Goal: Information Seeking & Learning: Learn about a topic

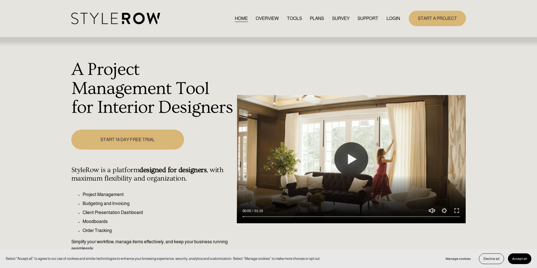
click at [395, 21] on link "LOGIN" at bounding box center [393, 19] width 14 height 8
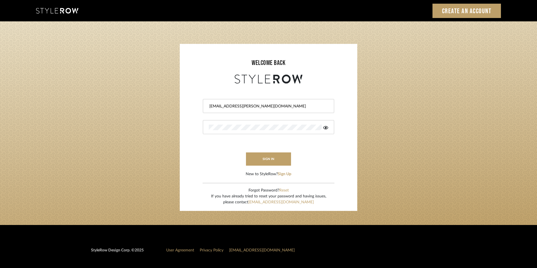
click at [263, 150] on form "[EMAIL_ADDRESS][PERSON_NAME][DOMAIN_NAME] sign in New to StyleRow? Sign Up" at bounding box center [268, 131] width 166 height 92
click at [263, 155] on button "sign in" at bounding box center [268, 159] width 45 height 13
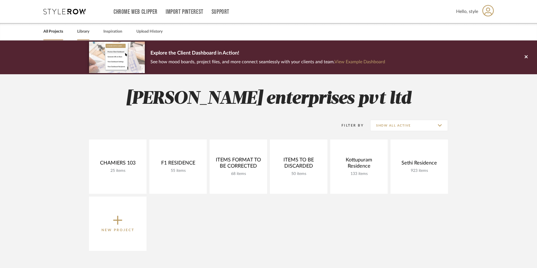
click at [86, 33] on link "Library" at bounding box center [83, 32] width 12 height 8
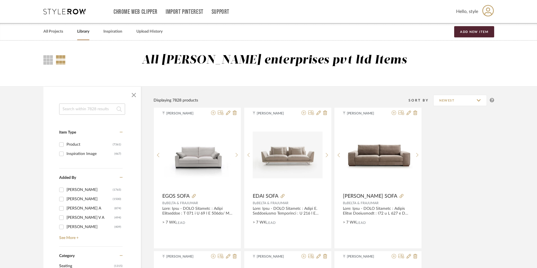
click at [111, 111] on input at bounding box center [92, 109] width 66 height 11
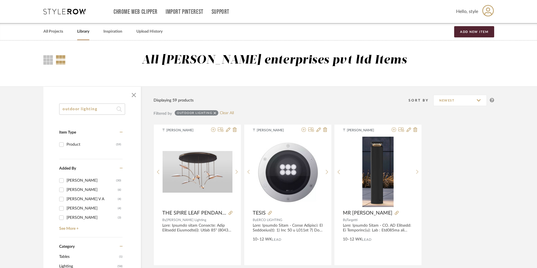
type input "outdoor lighting"
click at [118, 110] on icon at bounding box center [119, 109] width 5 height 5
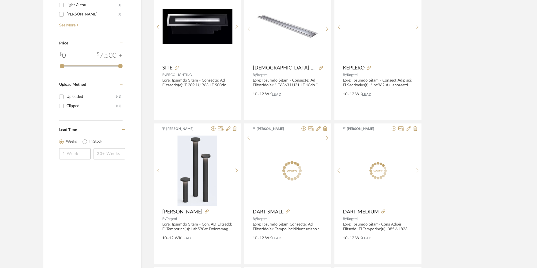
scroll to position [451, 0]
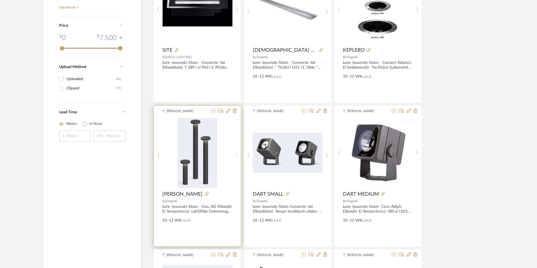
click at [234, 154] on sr-next-btn at bounding box center [236, 155] width 9 height 5
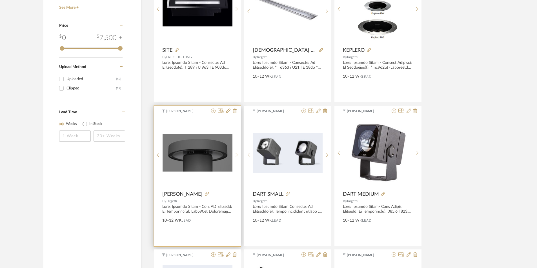
click at [234, 154] on sr-next-btn at bounding box center [236, 155] width 9 height 5
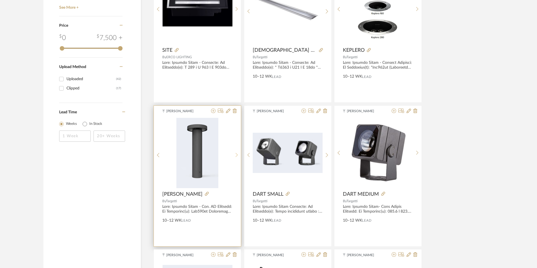
click at [234, 154] on sr-next-btn at bounding box center [236, 155] width 9 height 5
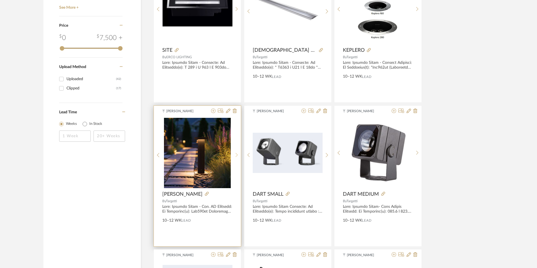
click at [234, 154] on sr-next-btn at bounding box center [236, 155] width 9 height 5
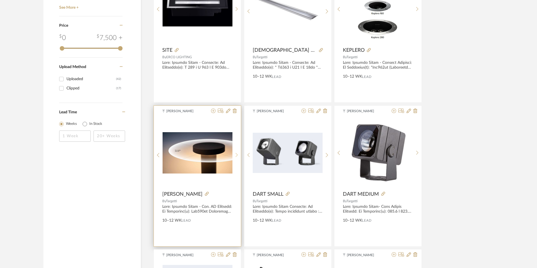
click at [234, 154] on sr-next-btn at bounding box center [236, 155] width 9 height 5
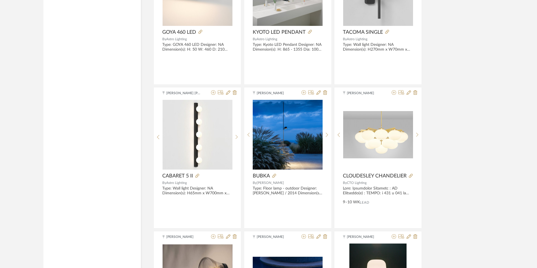
scroll to position [901, 0]
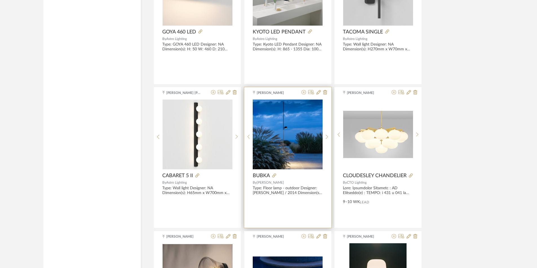
click at [291, 139] on img "0" at bounding box center [288, 135] width 70 height 70
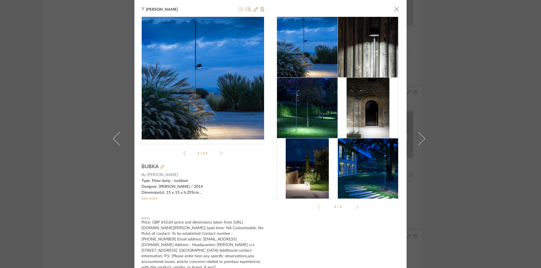
click at [79, 119] on div "Tehseen Mukadam × 1A360-bubka.pdf 1A360-bubka.pdf 1 / 11 BUBKA By Davide Groppi…" at bounding box center [270, 134] width 541 height 268
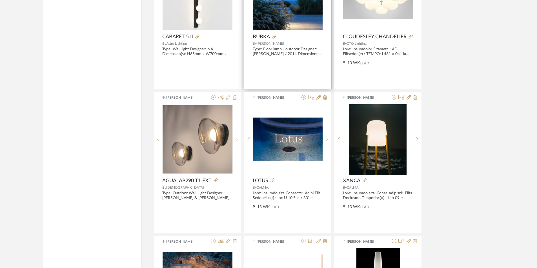
scroll to position [1042, 0]
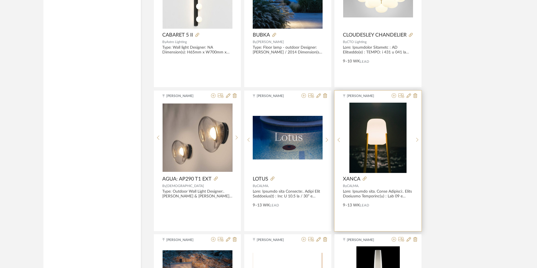
click at [376, 141] on img "0" at bounding box center [377, 138] width 57 height 70
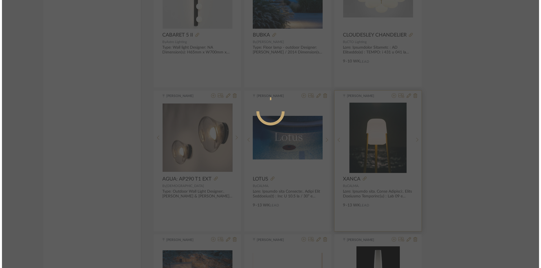
scroll to position [0, 0]
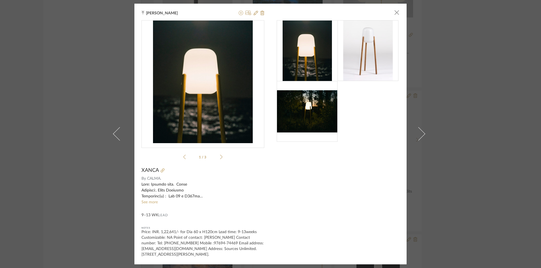
click at [218, 159] on li "1 / 3" at bounding box center [203, 157] width 34 height 7
click at [221, 158] on div "1 / 3" at bounding box center [202, 91] width 123 height 142
click at [220, 158] on icon at bounding box center [221, 157] width 3 height 5
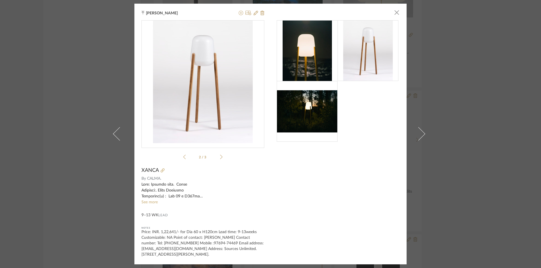
click at [220, 158] on icon at bounding box center [221, 157] width 3 height 5
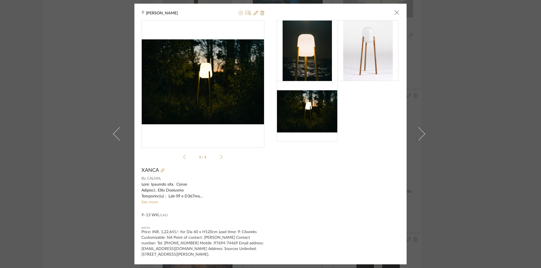
click at [220, 158] on icon at bounding box center [221, 157] width 3 height 5
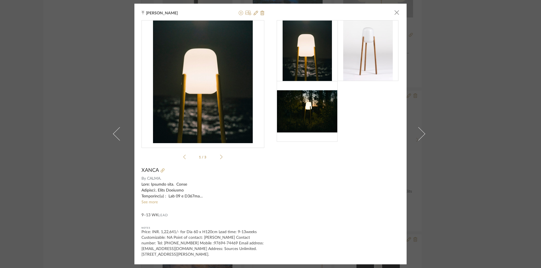
click at [478, 87] on div "Tehseen Mukadam × 1 / 3 XANCA By CALMA. See more 9–13 WK Lead Notes Price: INR.…" at bounding box center [270, 134] width 541 height 268
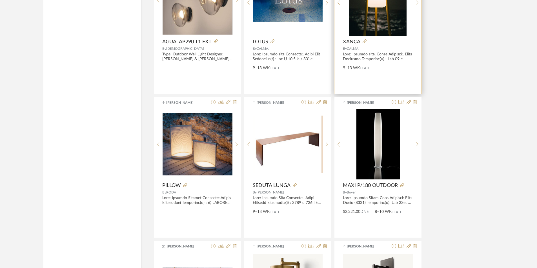
scroll to position [1183, 0]
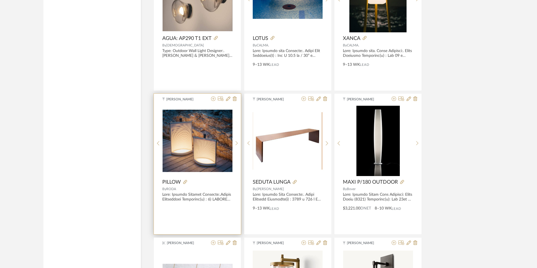
click at [205, 141] on img "0" at bounding box center [198, 141] width 70 height 62
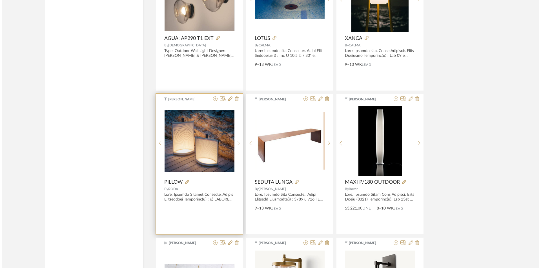
scroll to position [0, 0]
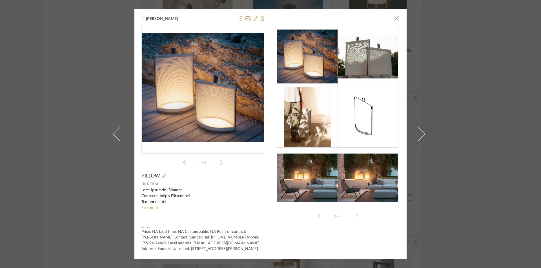
click at [220, 160] on icon at bounding box center [221, 162] width 3 height 5
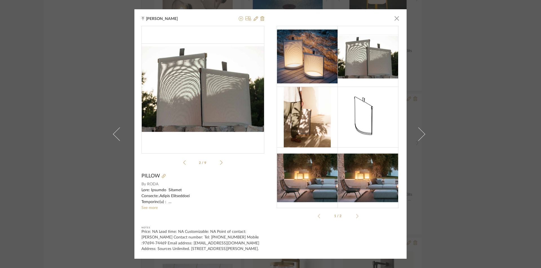
click at [220, 160] on icon at bounding box center [221, 162] width 3 height 5
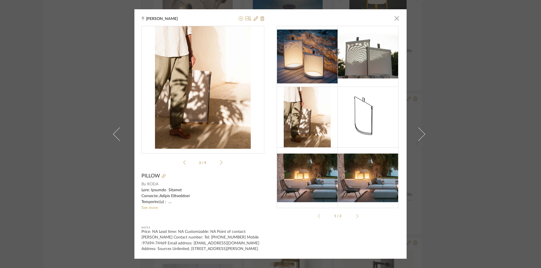
click at [220, 160] on icon at bounding box center [221, 162] width 3 height 5
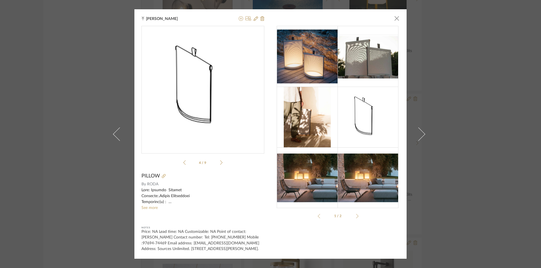
click at [220, 160] on icon at bounding box center [221, 162] width 3 height 5
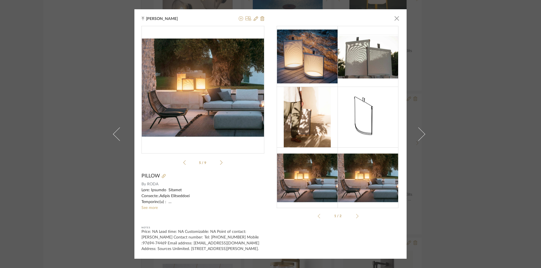
click at [220, 160] on icon at bounding box center [221, 162] width 3 height 5
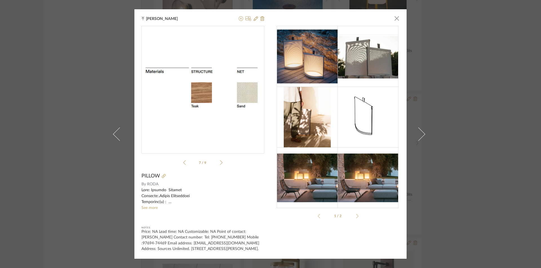
click at [220, 160] on icon at bounding box center [221, 162] width 3 height 5
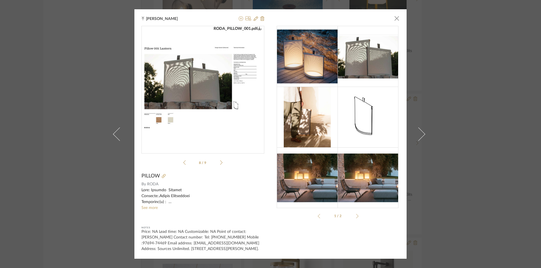
click at [479, 118] on div "Tehseen Mukadam × RODA_PILLOW_002.pdf RODA_PILLOW_001.pdf RODA_PILLOW_002.pdf 8…" at bounding box center [270, 134] width 541 height 268
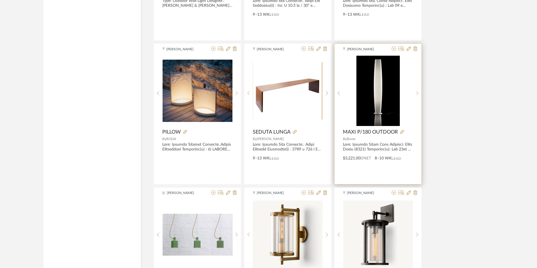
scroll to position [1239, 0]
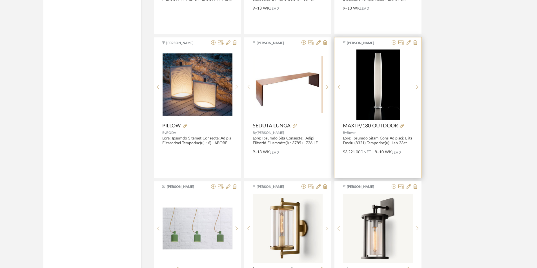
click at [387, 94] on img "0" at bounding box center [377, 85] width 43 height 70
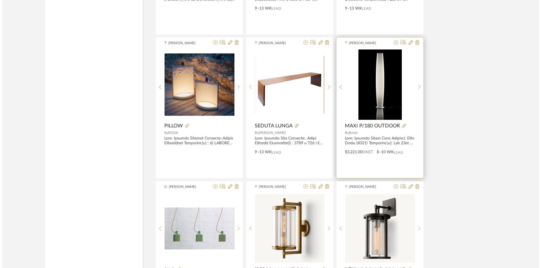
scroll to position [0, 0]
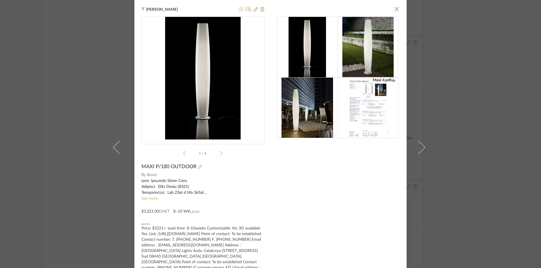
click at [220, 154] on icon at bounding box center [221, 153] width 3 height 5
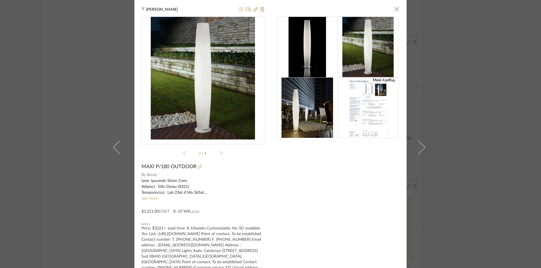
click at [220, 155] on icon at bounding box center [221, 153] width 3 height 5
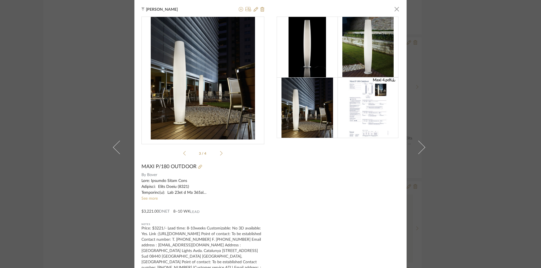
click at [220, 155] on icon at bounding box center [221, 153] width 3 height 5
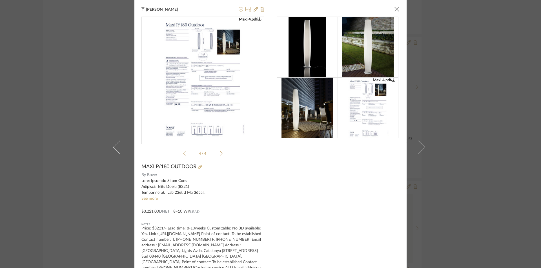
click at [534, 143] on div "Tehseen Mukadam × Maxi 4.pdf Maxi 4.pdf 4 / 4 MAXI P/180 OUTDOOR By Bover See m…" at bounding box center [270, 134] width 541 height 268
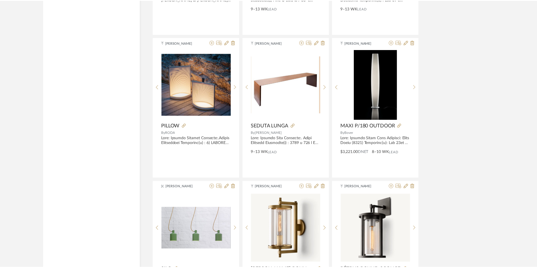
scroll to position [1239, 0]
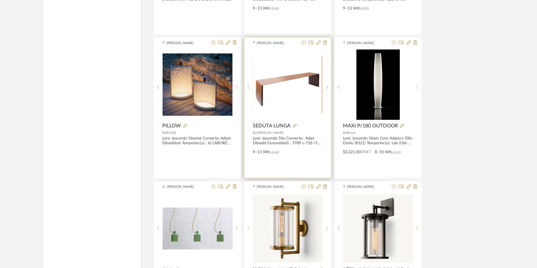
click at [281, 81] on img "0" at bounding box center [288, 84] width 70 height 57
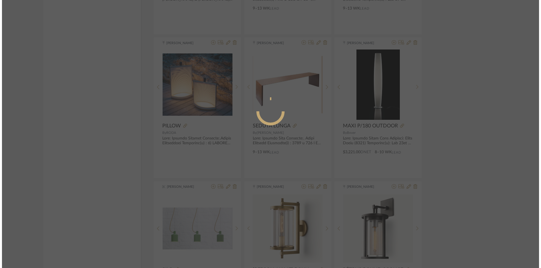
scroll to position [0, 0]
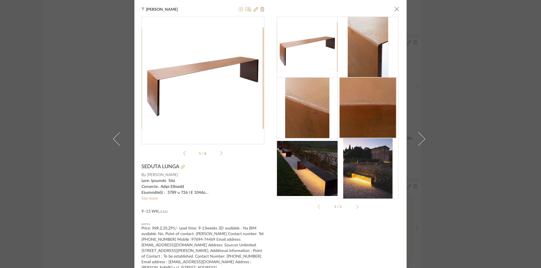
click at [215, 152] on li "1 / 8" at bounding box center [203, 153] width 34 height 7
click at [392, 12] on span "button" at bounding box center [396, 8] width 11 height 11
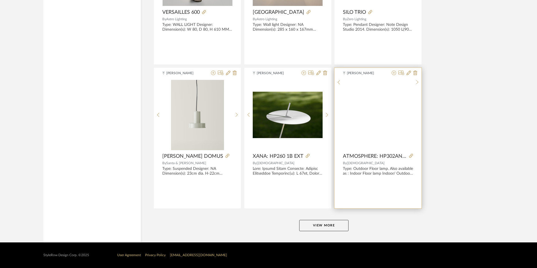
scroll to position [1642, 0]
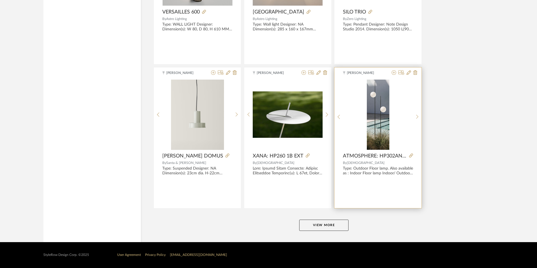
click at [382, 114] on img "0" at bounding box center [378, 115] width 23 height 70
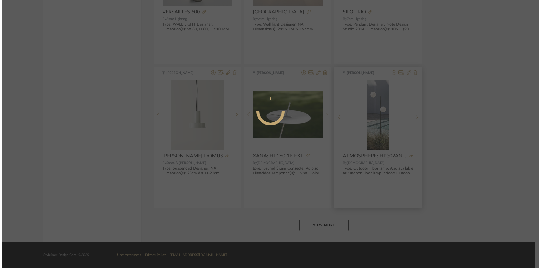
scroll to position [0, 0]
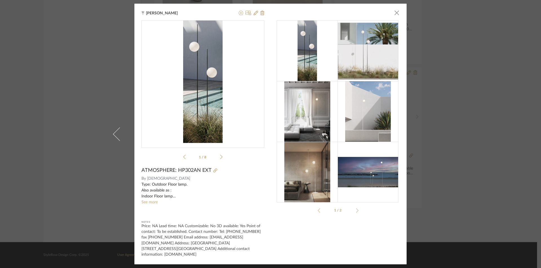
click at [220, 158] on icon at bounding box center [221, 157] width 3 height 5
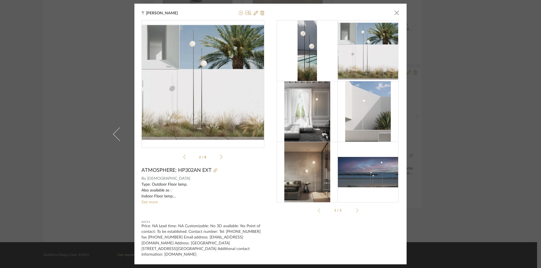
click at [220, 158] on icon at bounding box center [221, 157] width 3 height 5
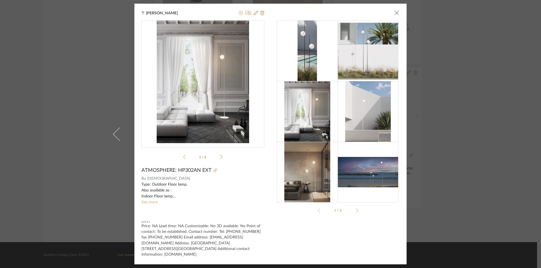
click at [220, 158] on icon at bounding box center [221, 157] width 3 height 5
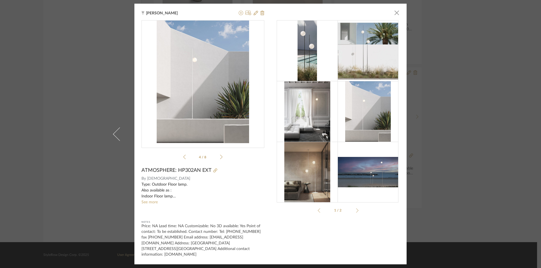
click at [220, 158] on icon at bounding box center [221, 157] width 3 height 5
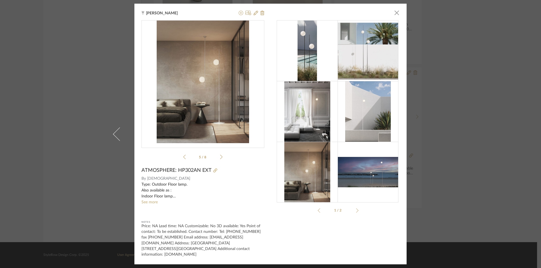
click at [220, 158] on icon at bounding box center [221, 157] width 3 height 5
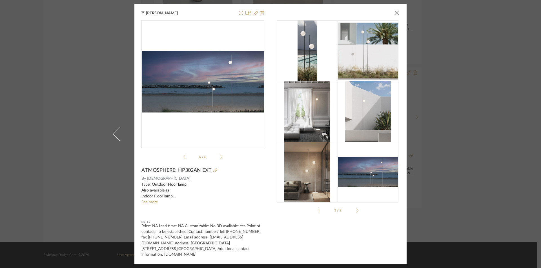
click at [220, 158] on icon at bounding box center [221, 157] width 3 height 5
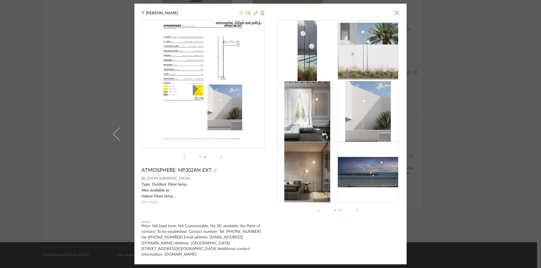
click at [428, 166] on div "Tehseen Mukadam × atmosphe...02bn-int.pdf atmosphe...02ab-ext.pdf atmosphe...02…" at bounding box center [270, 134] width 541 height 268
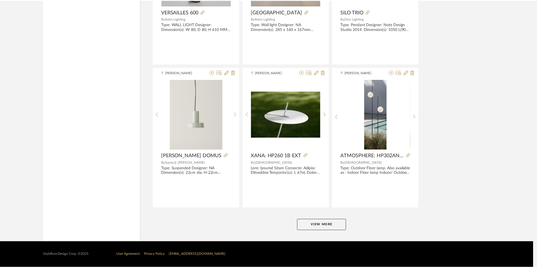
scroll to position [1642, 0]
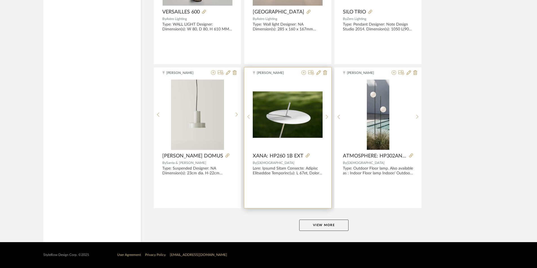
click at [0, 0] on img at bounding box center [0, 0] width 0 height 0
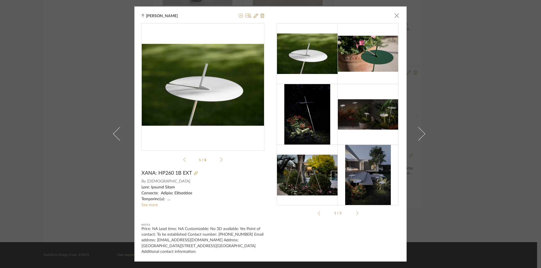
click at [220, 160] on icon at bounding box center [221, 159] width 3 height 5
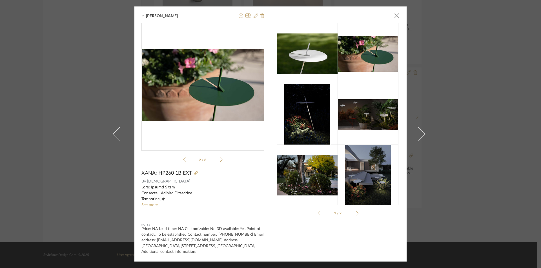
click at [220, 160] on icon at bounding box center [221, 159] width 3 height 5
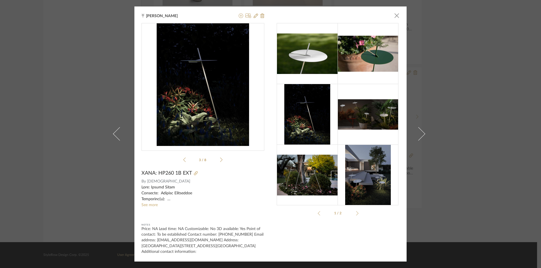
click at [220, 160] on icon at bounding box center [221, 159] width 3 height 5
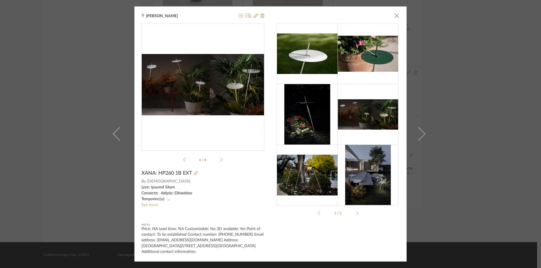
click at [220, 160] on icon at bounding box center [221, 159] width 3 height 5
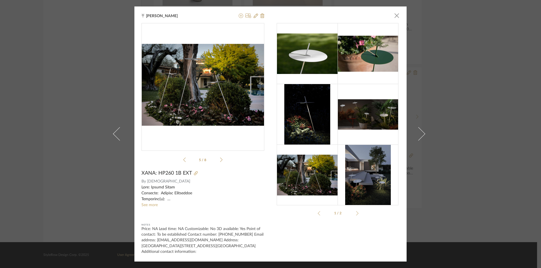
click at [220, 160] on icon at bounding box center [221, 159] width 3 height 5
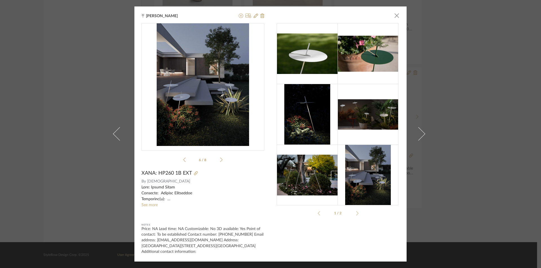
click at [220, 160] on icon at bounding box center [221, 159] width 3 height 5
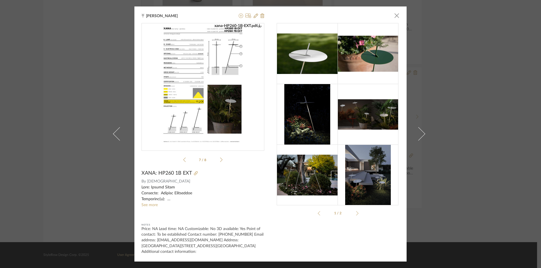
click at [220, 160] on icon at bounding box center [221, 159] width 3 height 5
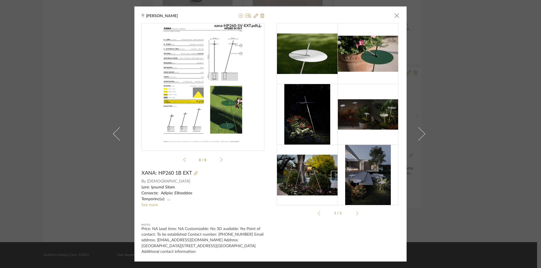
click at [444, 177] on div "Tehseen Mukadam × xana-HP260-5V-EXT.pdf xana-HP260-1B-EXT.pdf xana-HP260-5V-EXT…" at bounding box center [270, 134] width 541 height 268
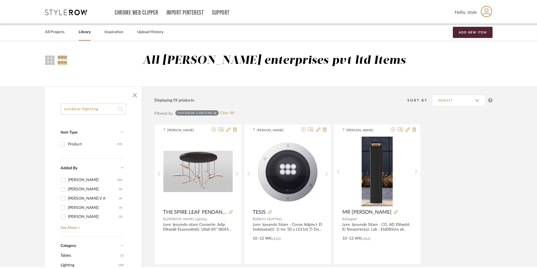
scroll to position [1642, 0]
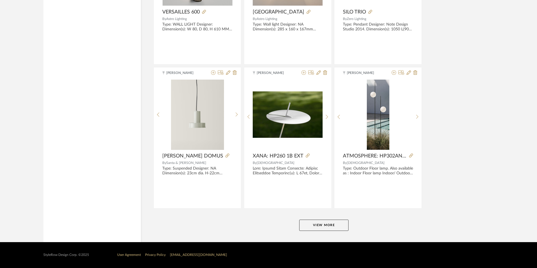
click at [324, 226] on button "View More" at bounding box center [323, 225] width 49 height 11
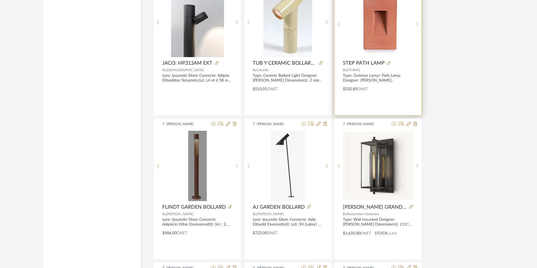
scroll to position [1895, 0]
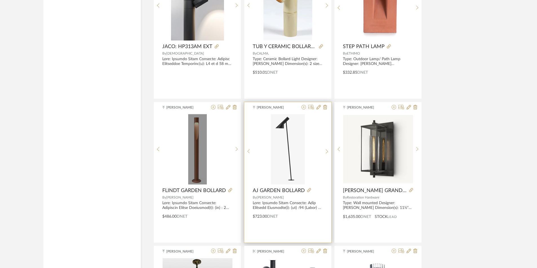
click at [290, 148] on img "0" at bounding box center [288, 149] width 34 height 70
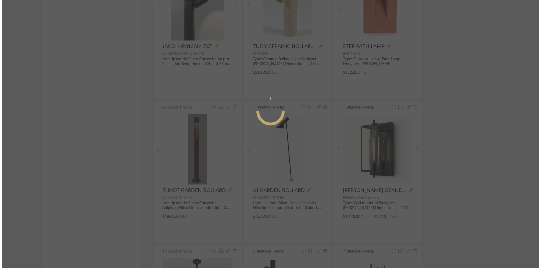
scroll to position [0, 0]
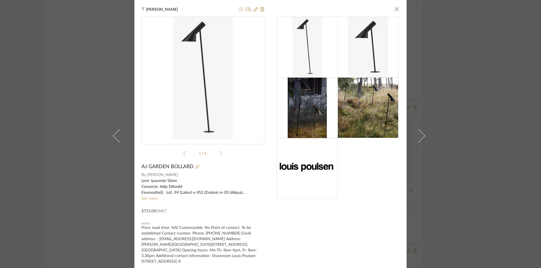
click at [220, 152] on icon at bounding box center [221, 153] width 3 height 5
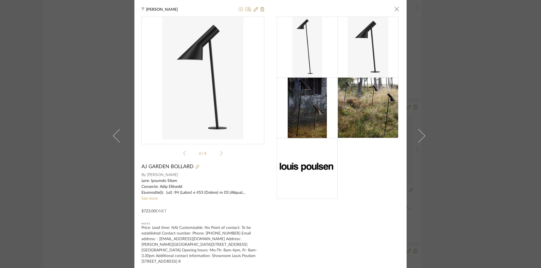
click at [220, 152] on icon at bounding box center [221, 153] width 3 height 5
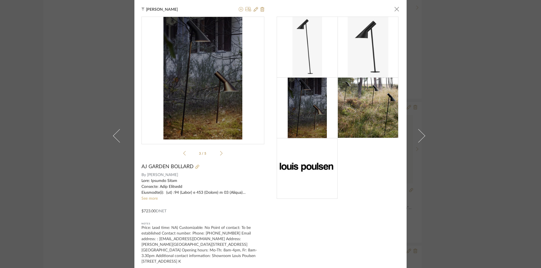
click at [220, 152] on icon at bounding box center [221, 153] width 3 height 5
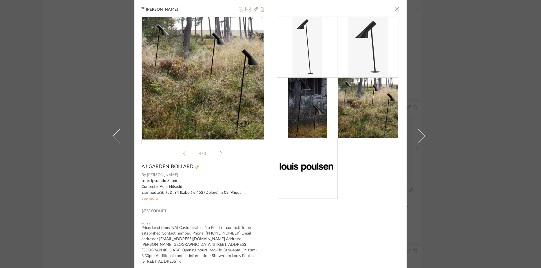
click at [220, 152] on icon at bounding box center [221, 153] width 3 height 5
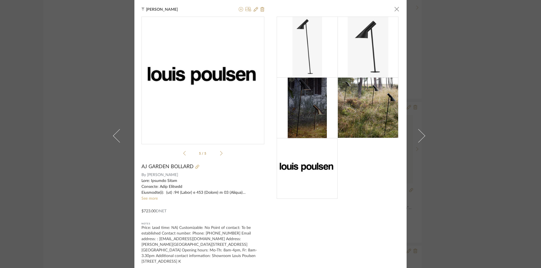
click at [430, 158] on div "Tehseen Mukadam × 5 / 5 AJ GARDEN BOLLARD By Louis Poulsen See more $723.00 DNE…" at bounding box center [270, 134] width 541 height 268
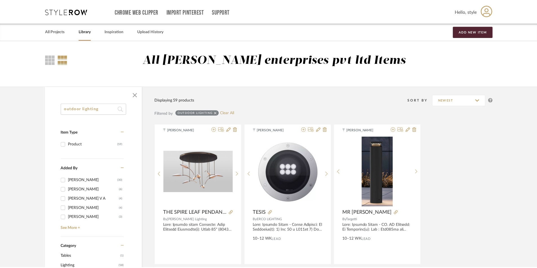
scroll to position [1895, 0]
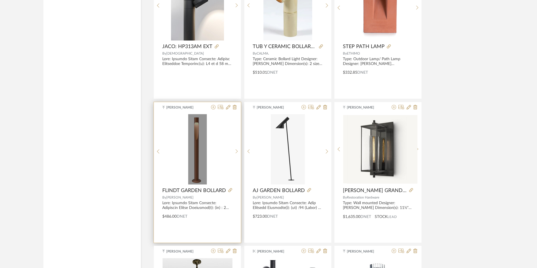
click at [0, 0] on img at bounding box center [0, 0] width 0 height 0
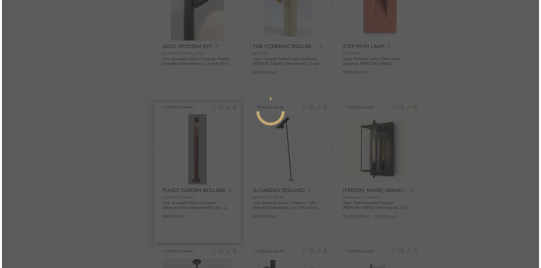
scroll to position [0, 0]
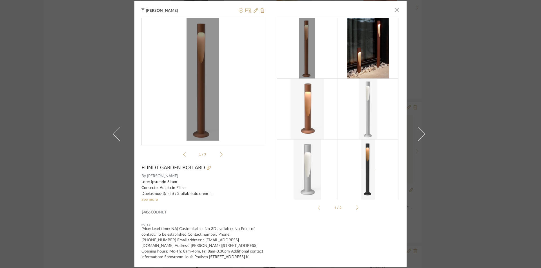
click at [220, 153] on icon at bounding box center [221, 154] width 3 height 5
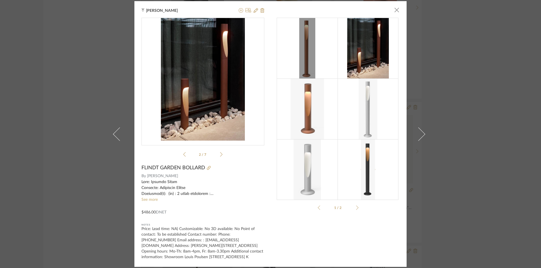
click at [220, 153] on icon at bounding box center [221, 154] width 3 height 5
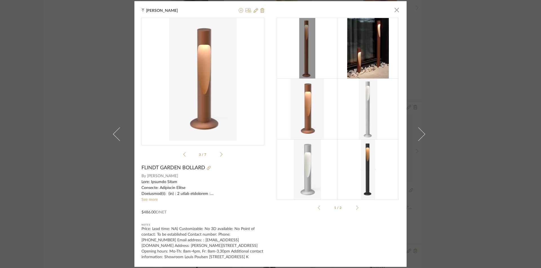
click at [220, 153] on icon at bounding box center [221, 154] width 3 height 5
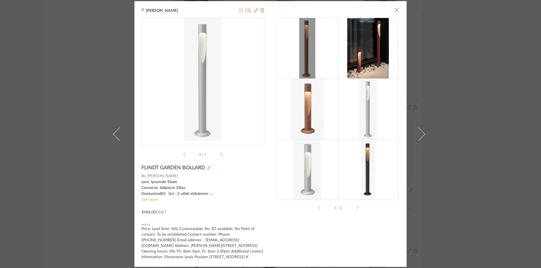
click at [220, 153] on icon at bounding box center [221, 154] width 3 height 5
click at [363, 48] on img at bounding box center [368, 48] width 42 height 61
click at [223, 155] on div "6 / 7" at bounding box center [202, 89] width 123 height 142
click at [220, 153] on icon at bounding box center [221, 154] width 3 height 5
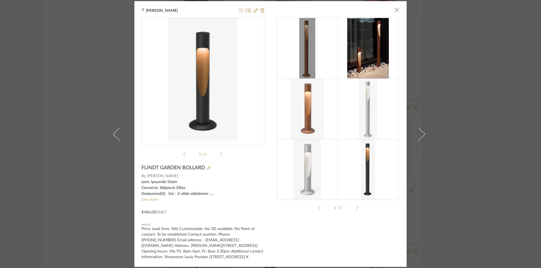
click at [355, 208] on div at bounding box center [356, 208] width 5 height 5
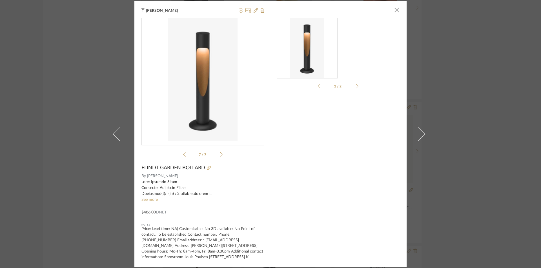
click at [355, 208] on div "2/2" at bounding box center [338, 139] width 123 height 243
click at [319, 86] on div "2/2" at bounding box center [337, 86] width 39 height 5
click at [314, 86] on app-pagination "2/2" at bounding box center [338, 86] width 123 height 5
click at [318, 85] on div at bounding box center [320, 86] width 5 height 5
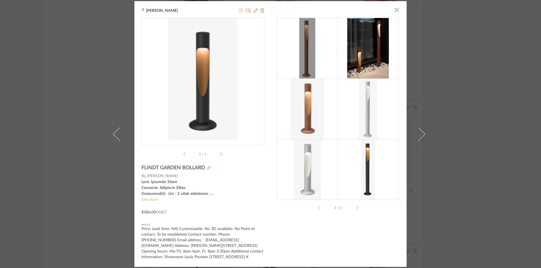
click at [358, 53] on img at bounding box center [368, 48] width 42 height 61
click at [368, 42] on img at bounding box center [368, 48] width 42 height 61
click at [394, 10] on span "button" at bounding box center [396, 10] width 11 height 11
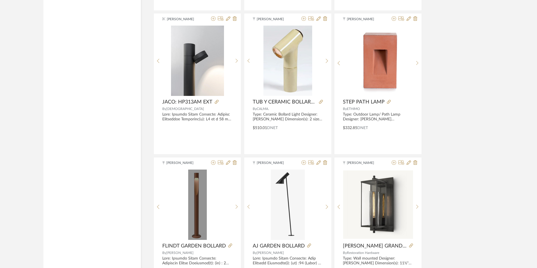
scroll to position [1870, 0]
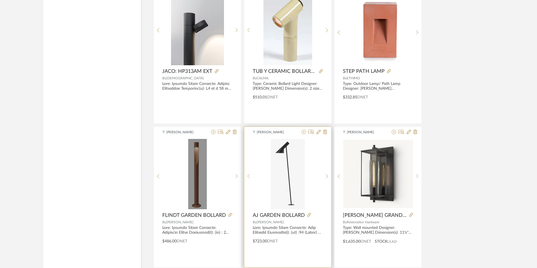
click at [288, 165] on img "0" at bounding box center [288, 174] width 34 height 70
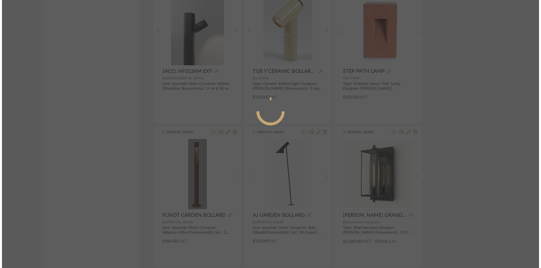
scroll to position [0, 0]
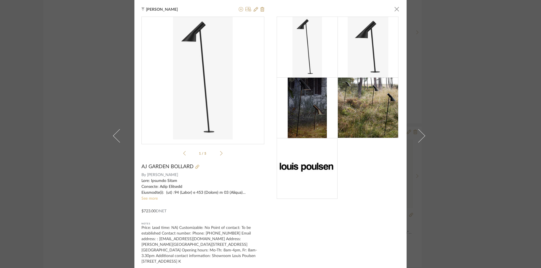
click at [153, 201] on link "See more" at bounding box center [149, 199] width 16 height 4
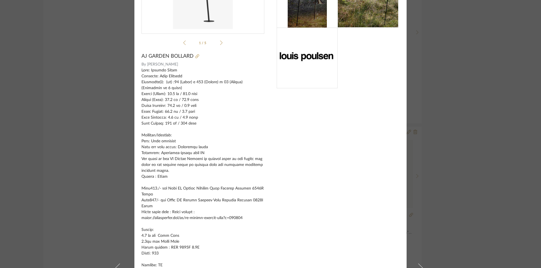
scroll to position [113, 0]
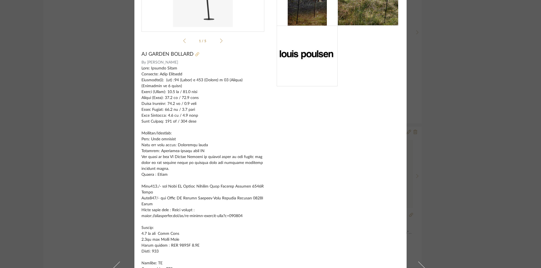
click at [196, 56] on icon at bounding box center [197, 54] width 4 height 4
click at [456, 44] on div "Tehseen Mukadam × 1 / 5 AJ GARDEN BOLLARD By Louis Poulsen See less $723.00 DNE…" at bounding box center [270, 134] width 541 height 268
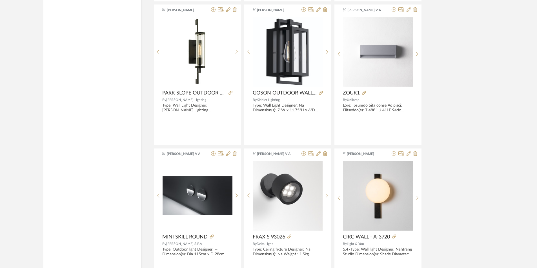
scroll to position [2434, 0]
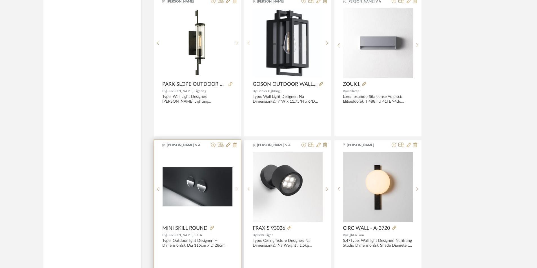
click at [0, 0] on img at bounding box center [0, 0] width 0 height 0
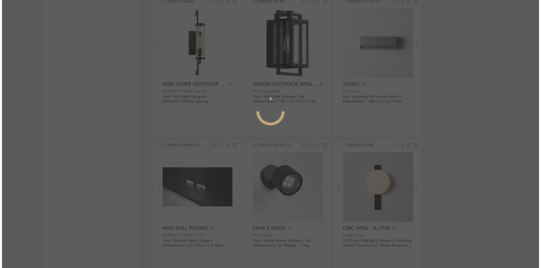
scroll to position [0, 0]
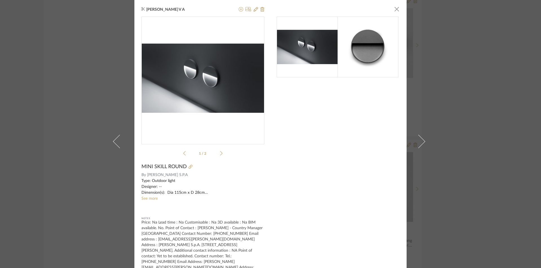
click at [217, 155] on li "1 / 2" at bounding box center [203, 153] width 34 height 7
click at [220, 154] on icon at bounding box center [221, 153] width 3 height 5
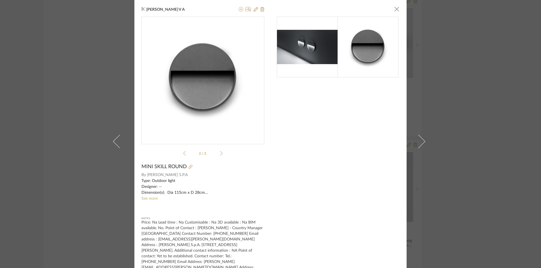
scroll to position [9, 0]
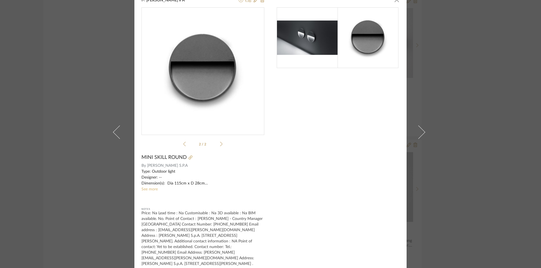
click at [153, 190] on link "See more" at bounding box center [149, 190] width 16 height 4
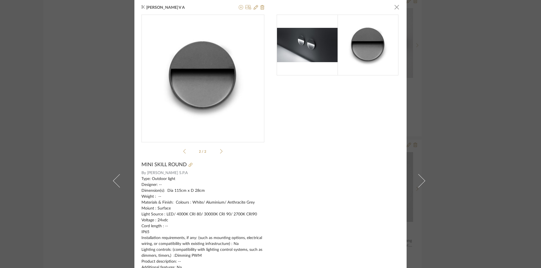
scroll to position [0, 0]
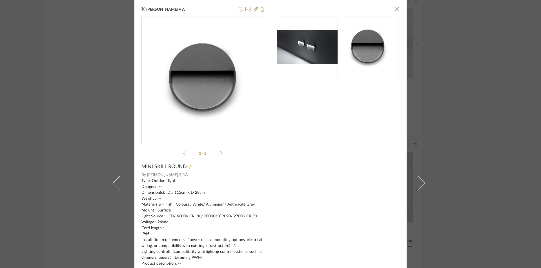
click at [190, 165] on icon at bounding box center [190, 167] width 4 height 4
click at [394, 10] on span "button" at bounding box center [396, 8] width 11 height 11
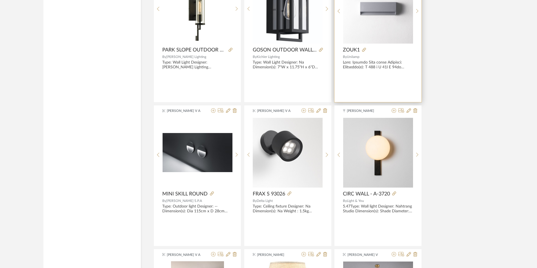
scroll to position [2462, 0]
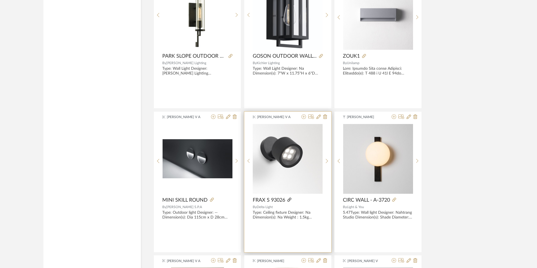
click at [289, 201] on icon at bounding box center [289, 200] width 4 height 4
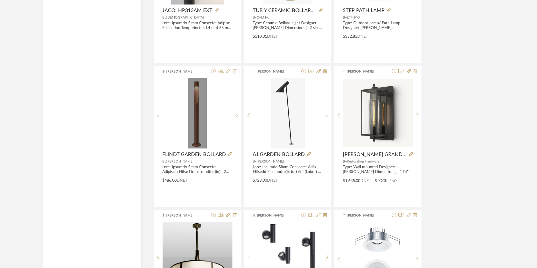
scroll to position [1927, 0]
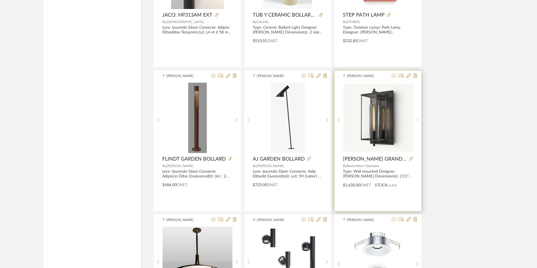
click at [416, 123] on div at bounding box center [417, 120] width 9 height 75
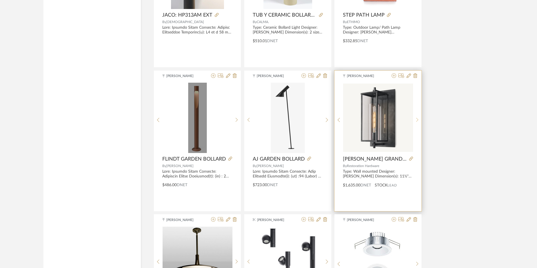
click at [416, 123] on div at bounding box center [417, 120] width 9 height 75
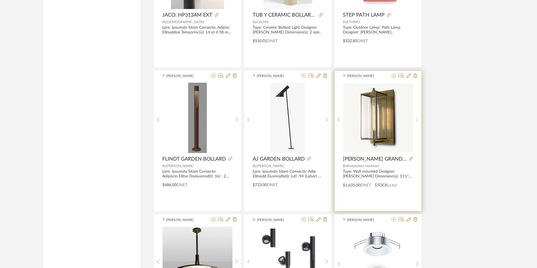
click at [416, 123] on div at bounding box center [417, 120] width 9 height 75
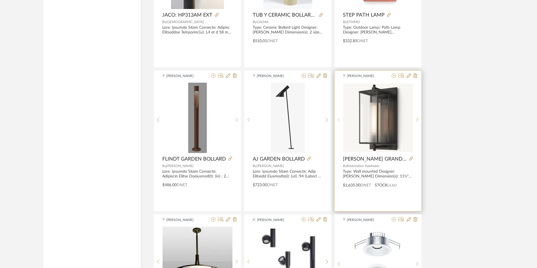
click at [337, 120] on sr-prev-btn at bounding box center [338, 120] width 9 height 5
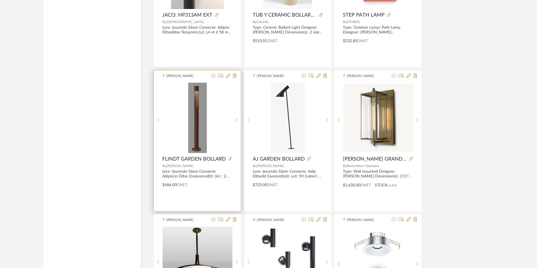
click at [203, 121] on img "0" at bounding box center [197, 118] width 19 height 70
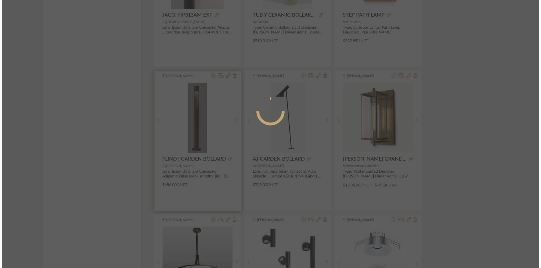
scroll to position [0, 0]
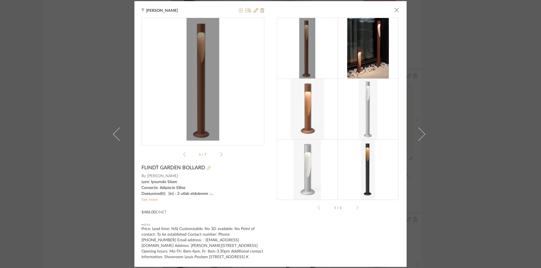
click at [208, 166] on icon at bounding box center [209, 168] width 4 height 4
click at [490, 33] on div "Tehseen Mukadam × 1 / 7 FLINDT GARDEN BOLLARD By Louis Poulsen See more $486.00…" at bounding box center [270, 134] width 541 height 268
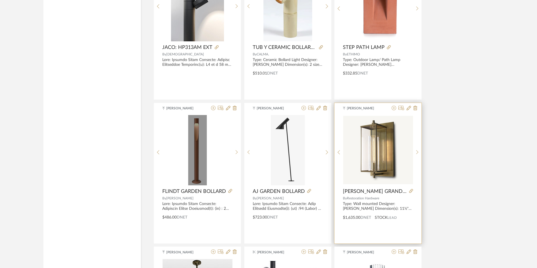
scroll to position [1814, 0]
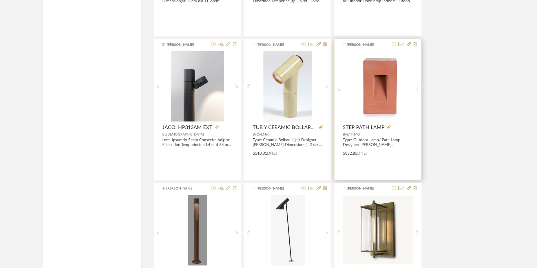
click at [379, 92] on img "0" at bounding box center [378, 86] width 66 height 70
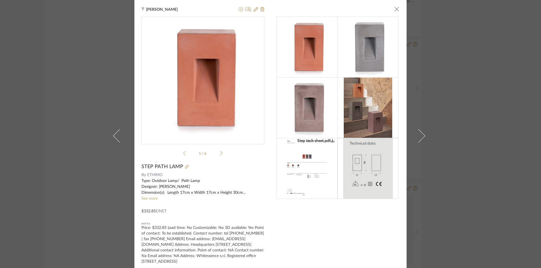
click at [220, 154] on icon at bounding box center [221, 153] width 3 height 5
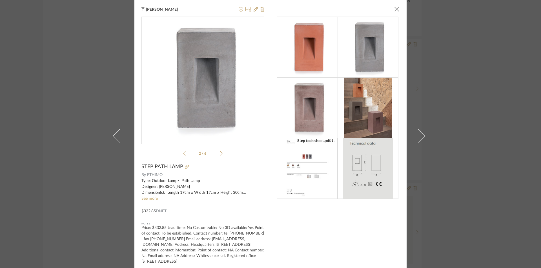
click at [220, 154] on icon at bounding box center [221, 153] width 3 height 5
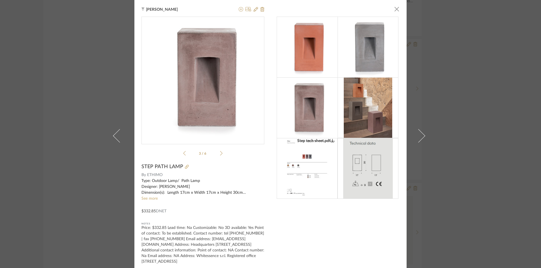
click at [216, 151] on li "3 / 6" at bounding box center [203, 153] width 34 height 7
click at [220, 155] on icon at bounding box center [221, 153] width 3 height 5
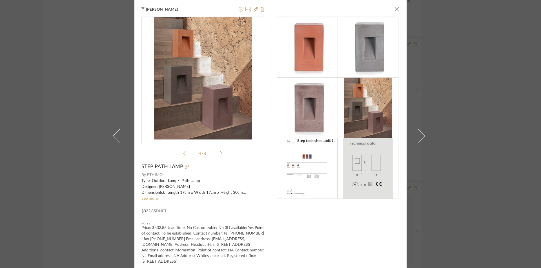
click at [220, 155] on icon at bounding box center [221, 153] width 3 height 5
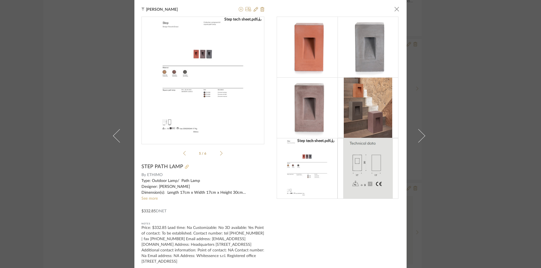
click at [185, 167] on icon at bounding box center [187, 167] width 4 height 4
click at [491, 54] on div "Tehseen Mukadam × Step tech sheet.pdf 5 / 6 STEP PATH LAMP By ETHIMO Type: Outd…" at bounding box center [270, 134] width 541 height 268
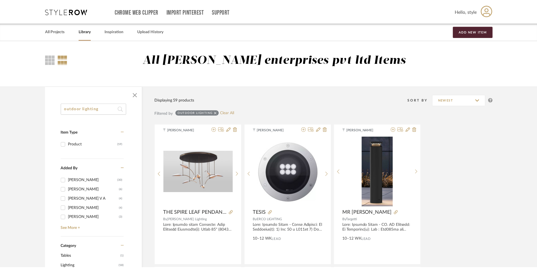
scroll to position [1814, 0]
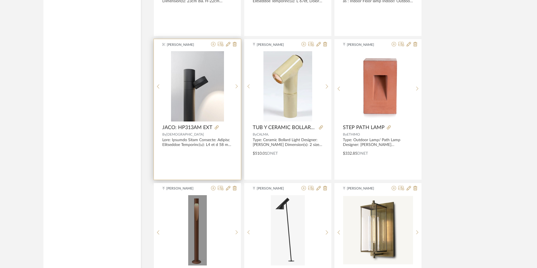
click at [194, 125] on span "JACO: HP313AM EXT" at bounding box center [187, 128] width 50 height 6
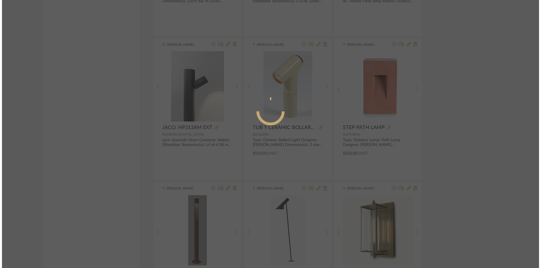
scroll to position [0, 0]
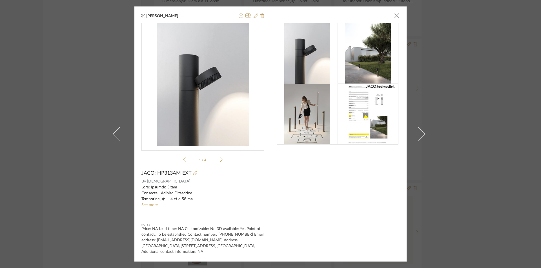
click at [215, 163] on li "1 / 4" at bounding box center [203, 160] width 34 height 7
click at [215, 161] on li "1 / 4" at bounding box center [203, 160] width 34 height 7
click at [217, 160] on li "1 / 4" at bounding box center [203, 160] width 34 height 7
click at [220, 160] on icon at bounding box center [221, 159] width 3 height 5
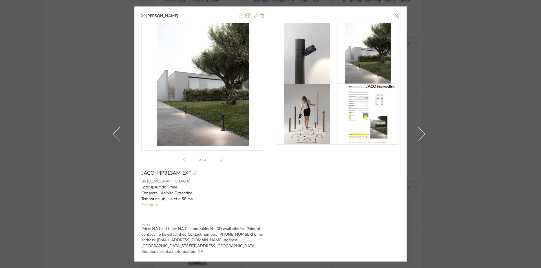
click at [220, 159] on icon at bounding box center [221, 159] width 3 height 5
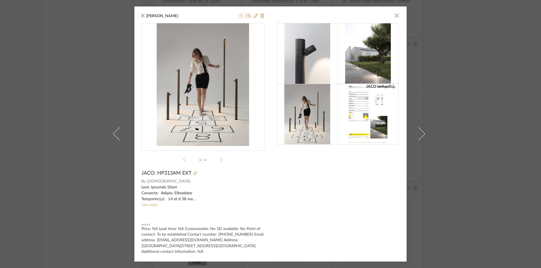
click at [180, 160] on div "JACO tech.pdf JACO tech.pdf 3 / 4" at bounding box center [202, 94] width 123 height 142
click at [183, 160] on icon at bounding box center [184, 159] width 3 height 5
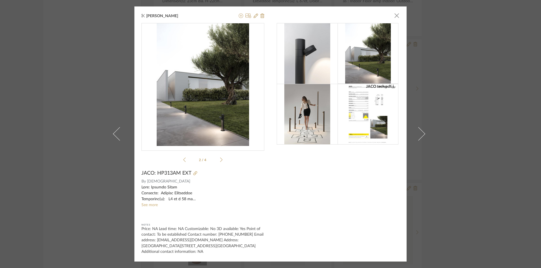
click at [220, 161] on icon at bounding box center [221, 159] width 3 height 5
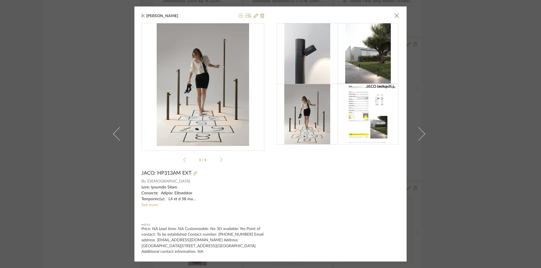
click at [220, 161] on icon at bounding box center [221, 159] width 3 height 5
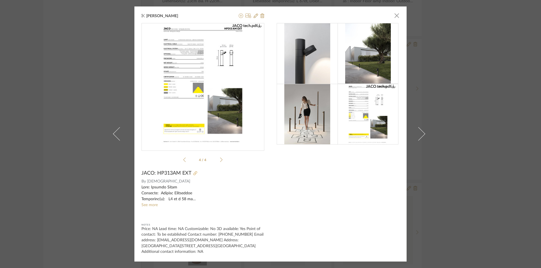
click at [193, 172] on icon at bounding box center [195, 174] width 4 height 4
click at [394, 17] on span "button" at bounding box center [396, 15] width 11 height 11
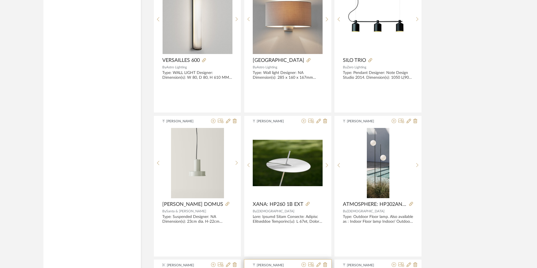
scroll to position [1589, 0]
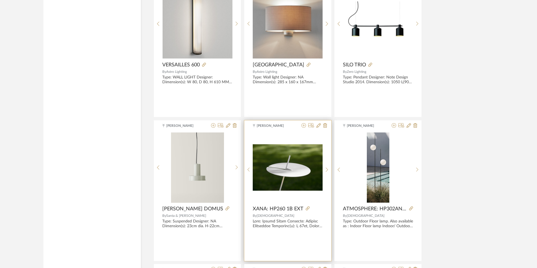
click at [290, 169] on img "0" at bounding box center [288, 168] width 70 height 47
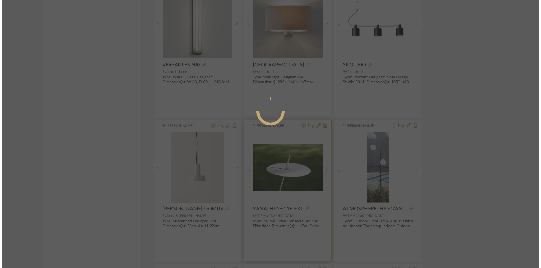
scroll to position [0, 0]
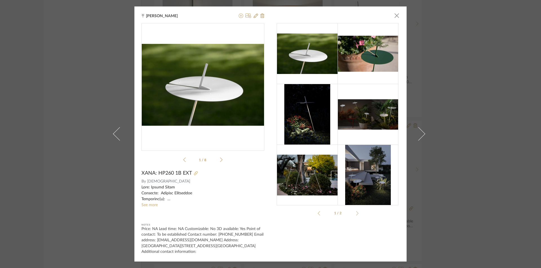
click at [194, 173] on icon at bounding box center [196, 174] width 4 height 4
click at [438, 124] on div "Tehseen Mukadam × xana-HP260-5V-EXT.pdf xana-HP260-1B-EXT.pdf xana-HP260-5V-EXT…" at bounding box center [270, 134] width 541 height 268
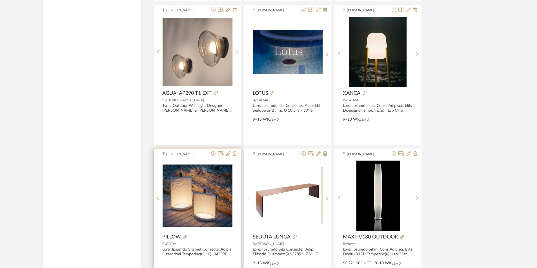
scroll to position [1138, 0]
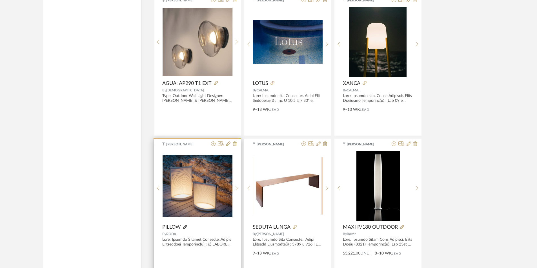
click at [184, 228] on icon at bounding box center [185, 227] width 4 height 4
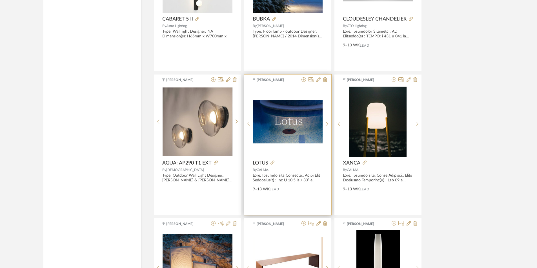
scroll to position [1054, 0]
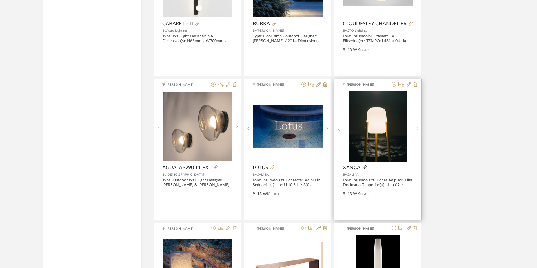
click at [364, 167] on icon at bounding box center [365, 168] width 4 height 4
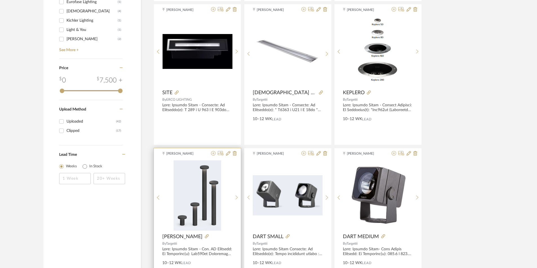
scroll to position [462, 0]
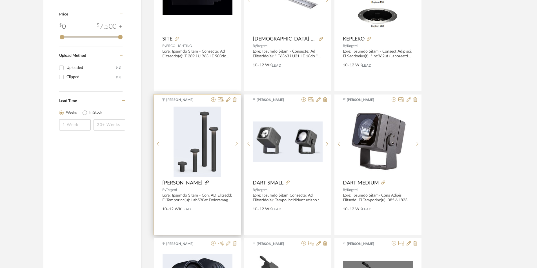
click at [209, 184] on icon at bounding box center [207, 183] width 4 height 4
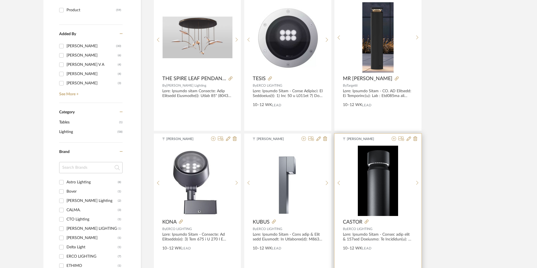
scroll to position [169, 0]
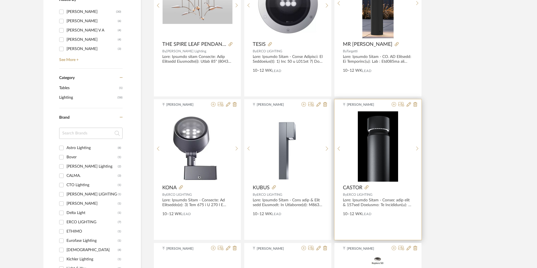
click at [366, 185] on div "Tehseen Mukadam castor-1...57_1-web.pdf castor-1...57_1-web.pdf CASTOR By ERCO …" at bounding box center [377, 169] width 87 height 141
click at [366, 186] on icon at bounding box center [367, 188] width 4 height 4
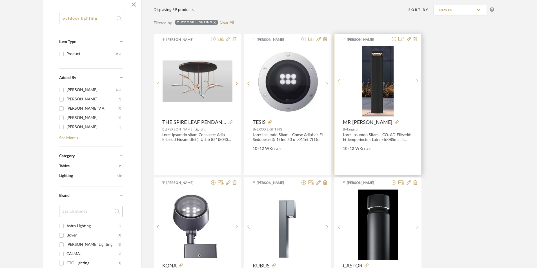
scroll to position [85, 0]
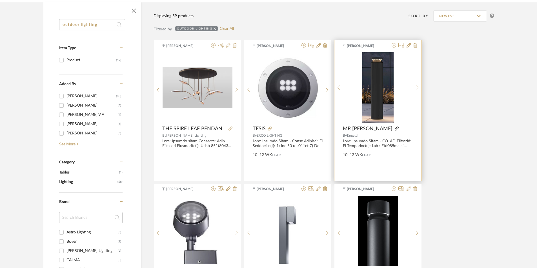
click at [395, 129] on icon at bounding box center [397, 129] width 4 height 4
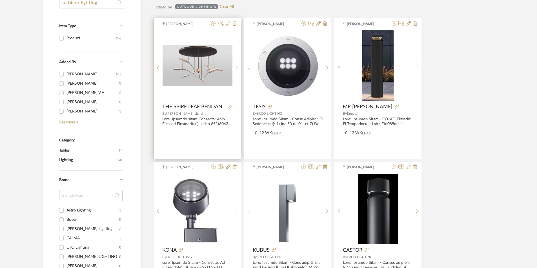
scroll to position [141, 0]
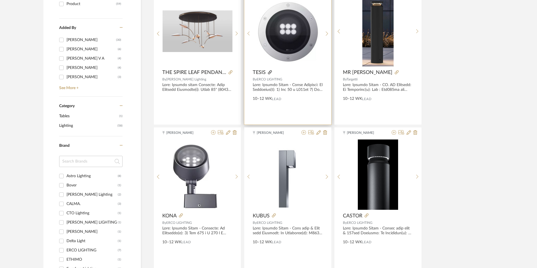
click at [271, 74] on icon at bounding box center [270, 72] width 4 height 4
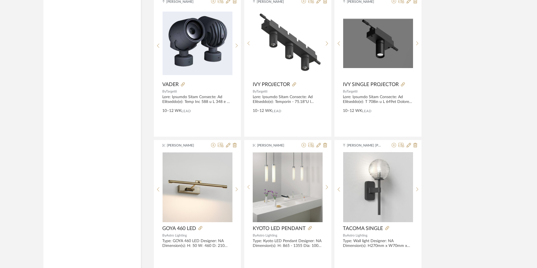
scroll to position [704, 0]
click at [185, 85] on div at bounding box center [206, 85] width 54 height 6
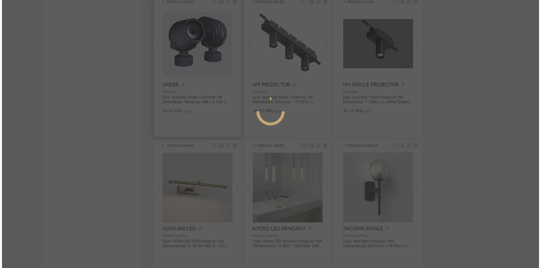
scroll to position [0, 0]
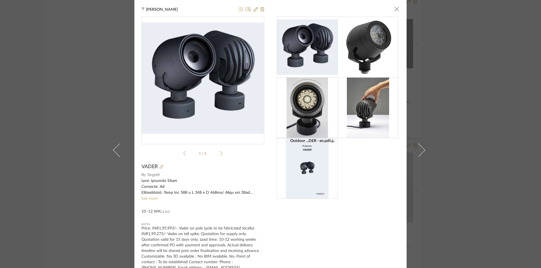
click at [217, 152] on li "1 / 5" at bounding box center [203, 153] width 34 height 7
click at [221, 154] on div "Outdoor ...DER - en.pdf Outdoor ...DER - en.pdf 1 / 5" at bounding box center [202, 88] width 123 height 142
click at [221, 153] on div "Outdoor ...DER - en.pdf Outdoor ...DER - en.pdf 1 / 5" at bounding box center [202, 88] width 123 height 142
click at [220, 154] on icon at bounding box center [221, 153] width 3 height 5
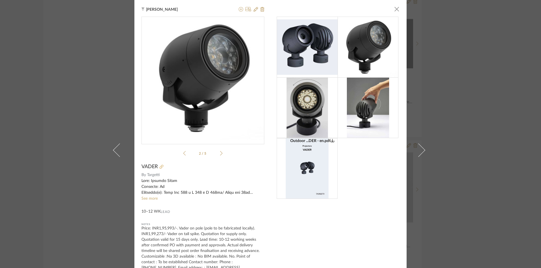
click at [161, 166] on icon at bounding box center [161, 167] width 4 height 4
click at [393, 10] on span "button" at bounding box center [396, 8] width 11 height 11
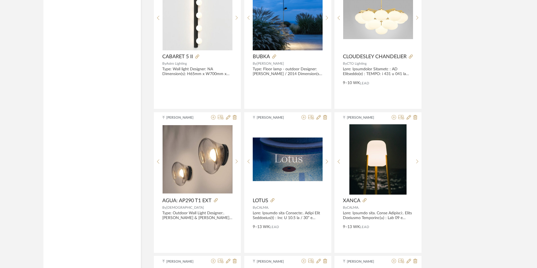
scroll to position [1070, 0]
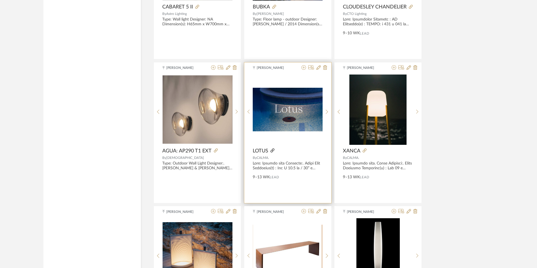
click at [273, 149] on icon at bounding box center [272, 151] width 4 height 4
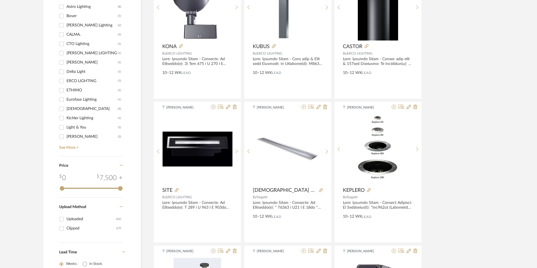
scroll to position [310, 0]
